Goal: Task Accomplishment & Management: Manage account settings

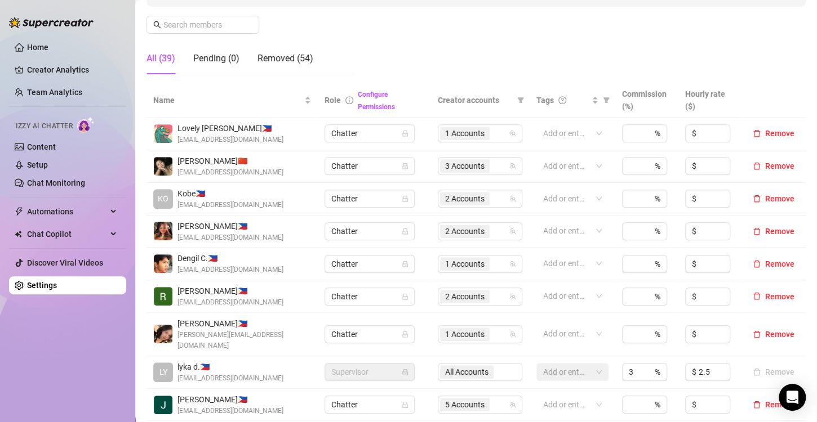
scroll to position [282, 0]
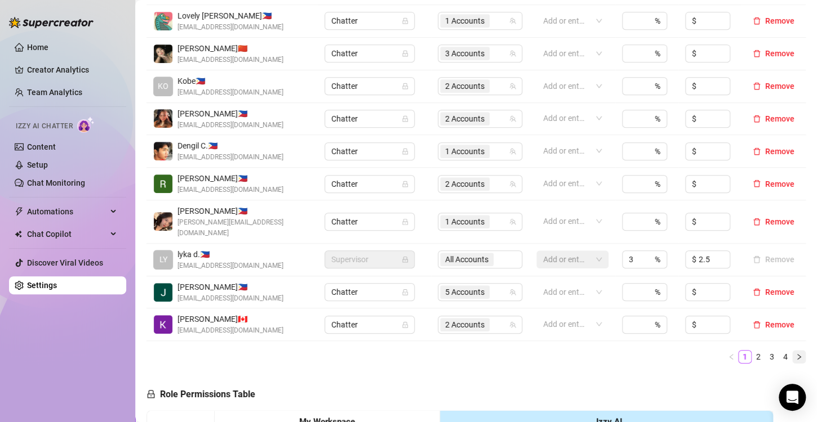
click at [795, 350] on button "button" at bounding box center [799, 357] width 14 height 14
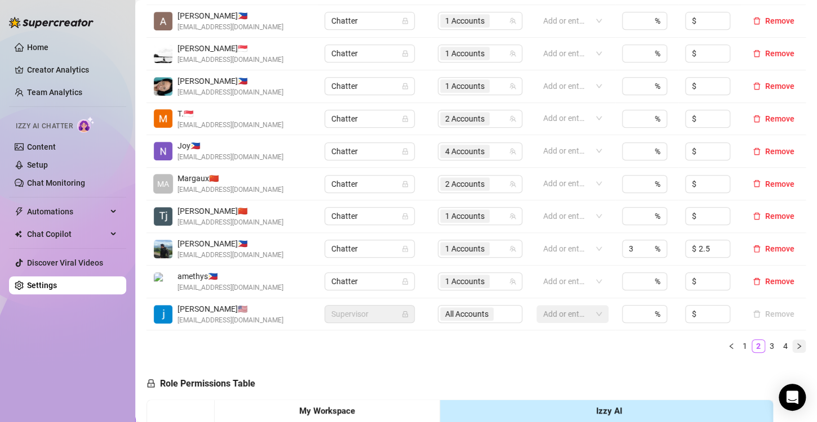
click at [795, 345] on icon "right" at bounding box center [798, 346] width 7 height 7
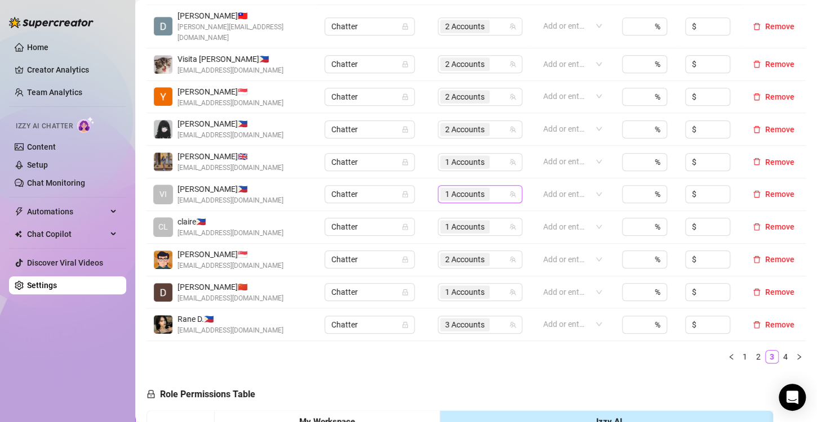
click at [463, 188] on span "1 Accounts" at bounding box center [464, 194] width 39 height 12
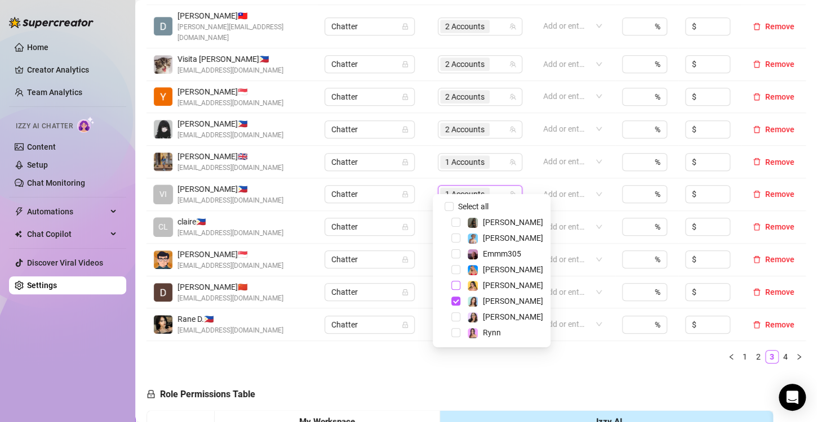
click at [455, 284] on span "Select tree node" at bounding box center [455, 285] width 9 height 9
click at [458, 301] on span "Select tree node" at bounding box center [455, 301] width 9 height 9
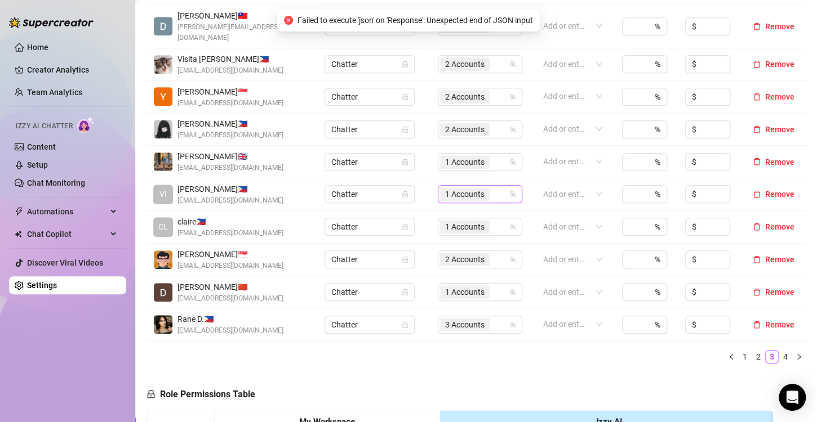
click at [454, 188] on span "1 Accounts" at bounding box center [464, 194] width 39 height 12
